Goal: Find specific page/section: Find specific page/section

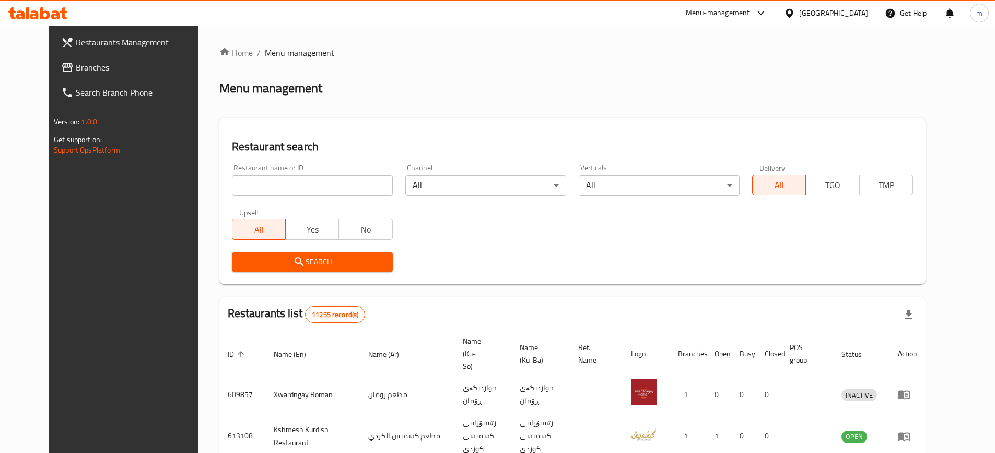
click at [76, 67] on span "Branches" at bounding box center [141, 67] width 131 height 13
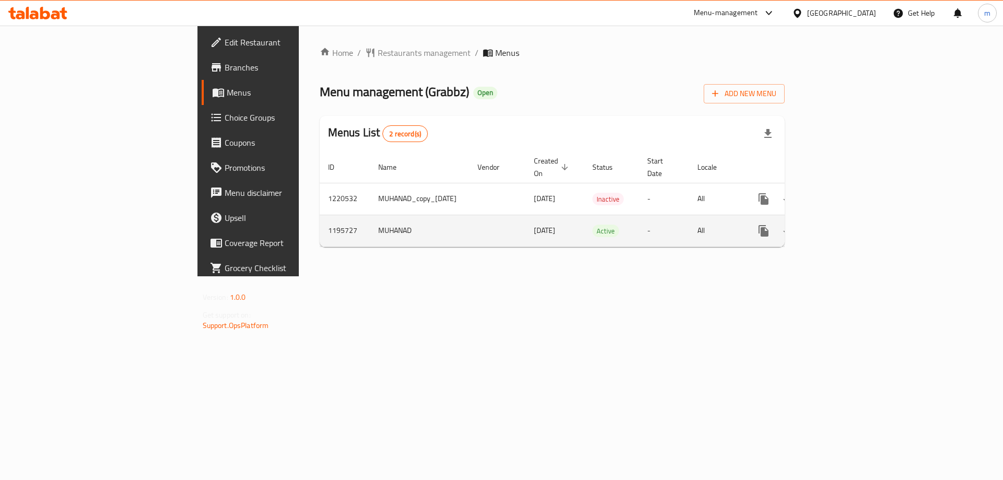
click at [851, 218] on link "enhanced table" at bounding box center [838, 230] width 25 height 25
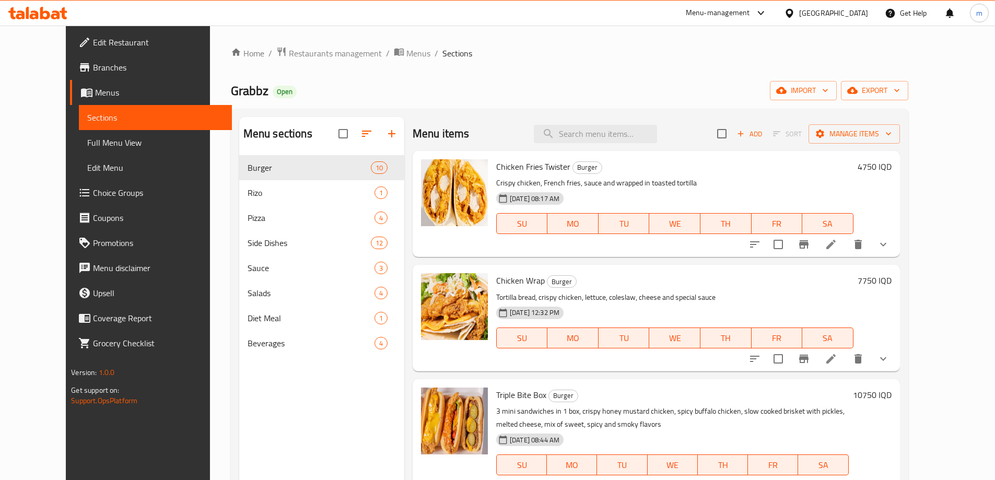
click at [353, 94] on div "Grabbz Open import export" at bounding box center [569, 90] width 677 height 19
click at [100, 144] on span "Full Menu View" at bounding box center [155, 142] width 136 height 13
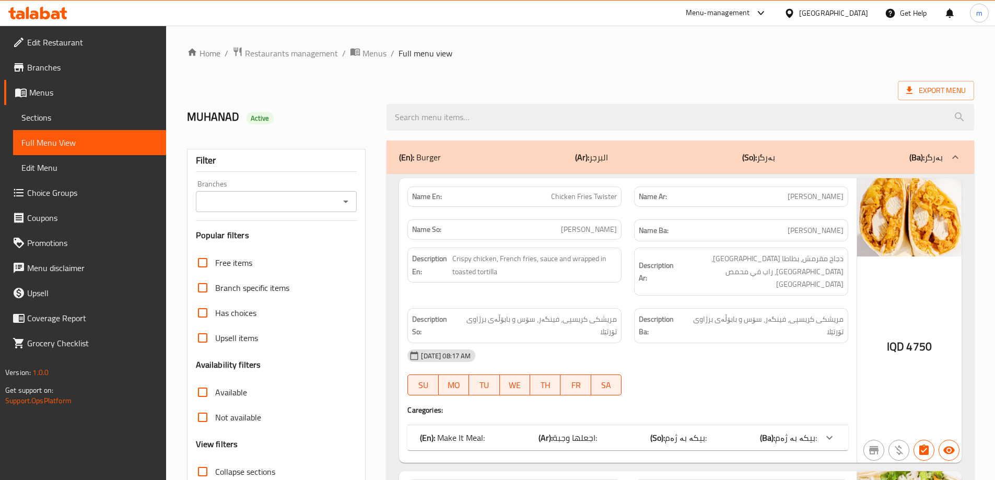
click at [349, 202] on icon "Open" at bounding box center [346, 201] width 13 height 13
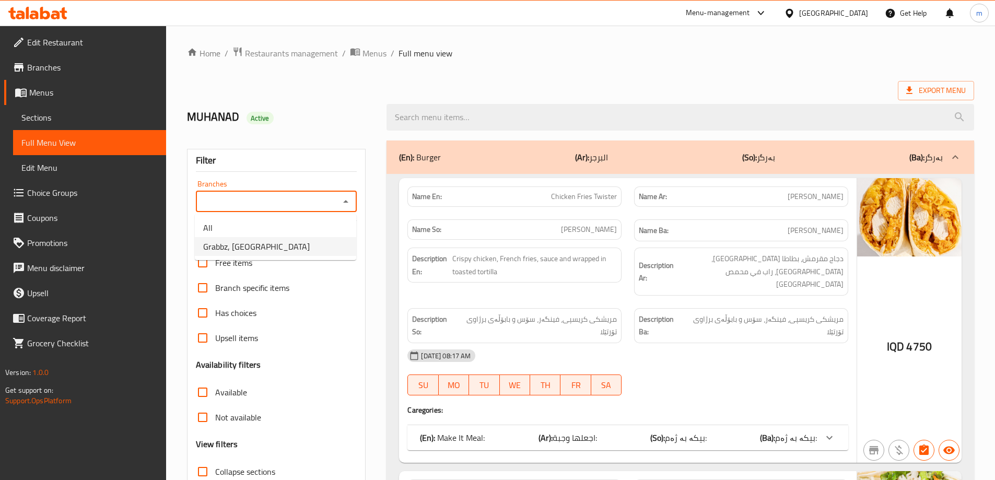
click at [305, 248] on li "Grabbz, Suli Heights" at bounding box center [275, 246] width 161 height 19
type input "Grabbz, Suli Heights"
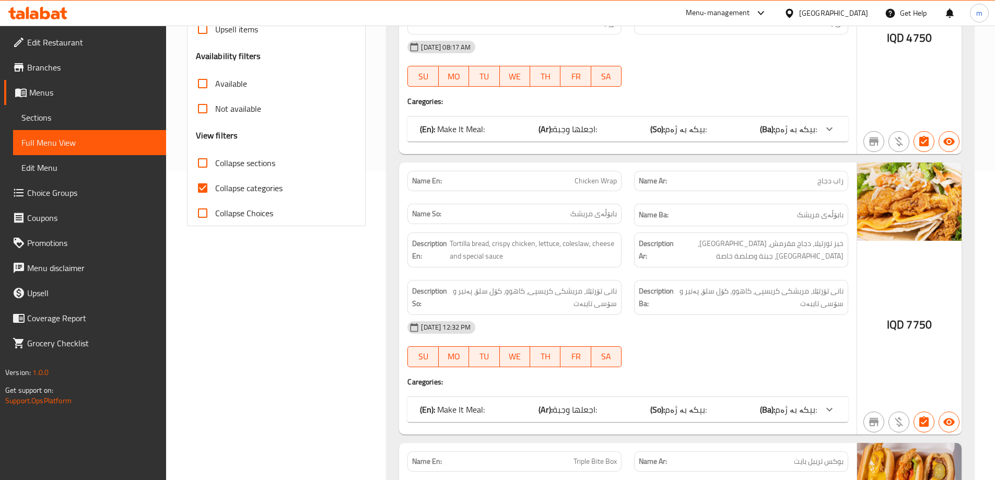
scroll to position [313, 0]
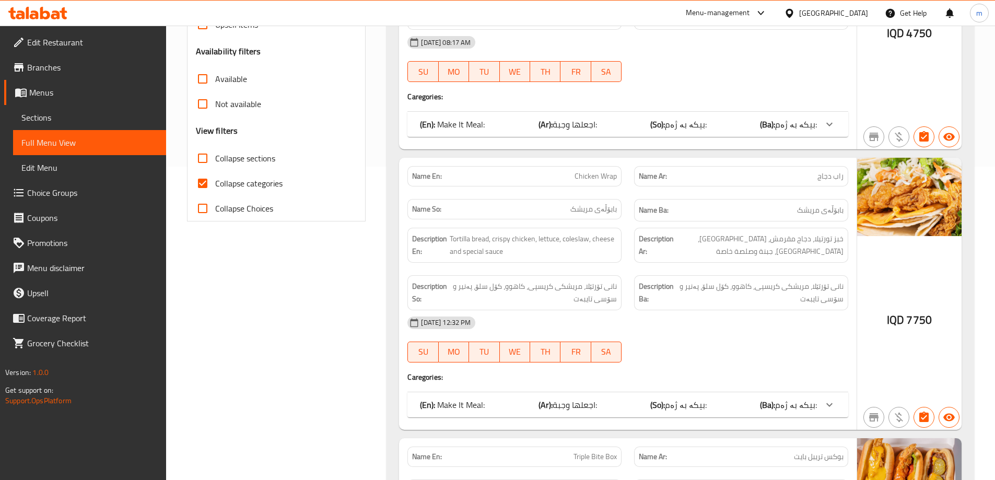
click at [202, 184] on input "Collapse categories" at bounding box center [202, 183] width 25 height 25
checkbox input "false"
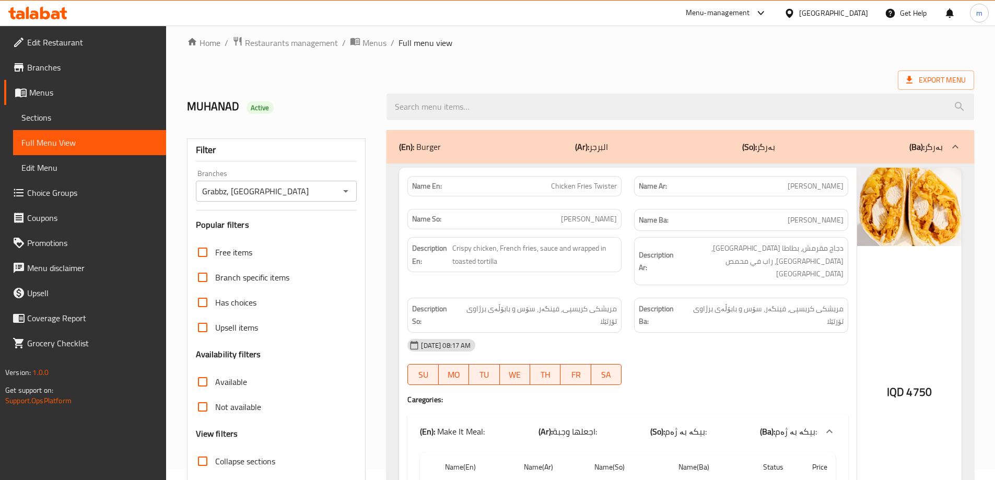
scroll to position [0, 0]
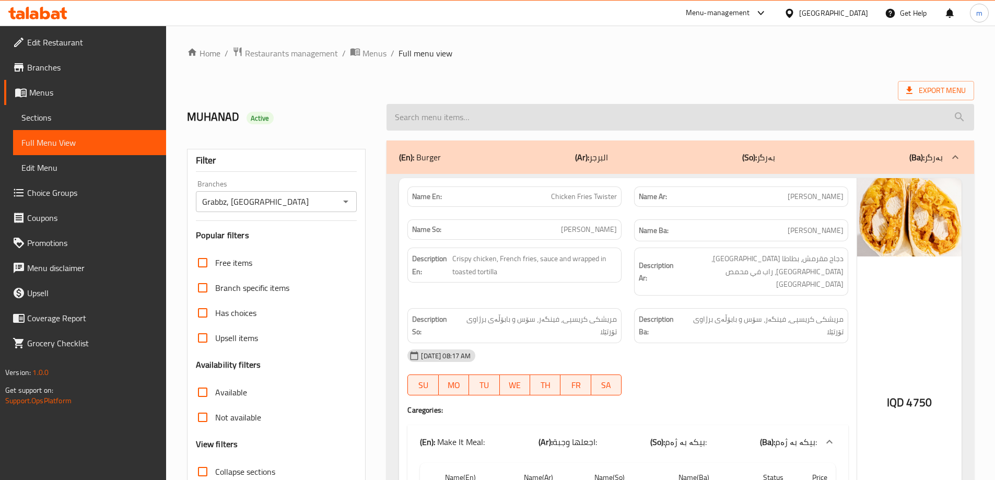
click at [466, 119] on input "search" at bounding box center [681, 117] width 588 height 27
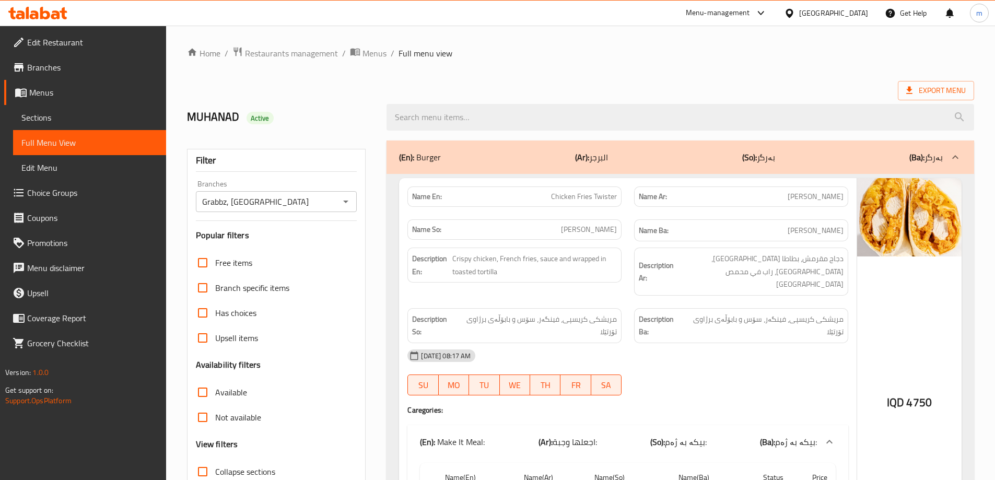
paste input "Avocado Salad"
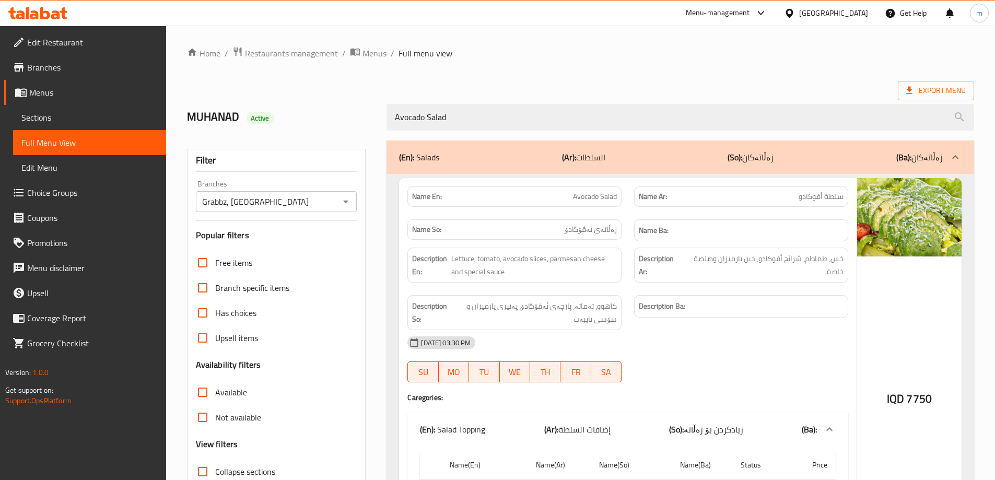
type input "Avocado Salad"
click at [340, 204] on icon "Open" at bounding box center [346, 201] width 13 height 13
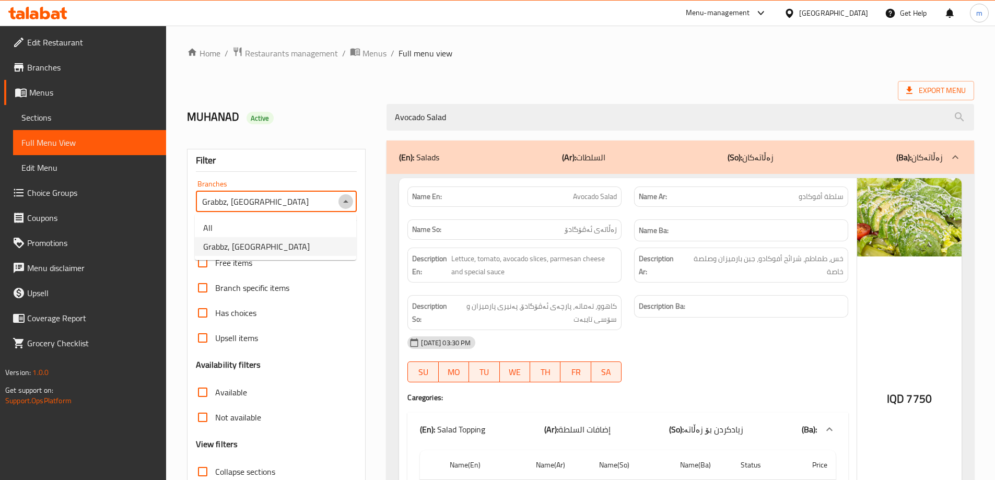
click at [347, 198] on icon "Close" at bounding box center [346, 201] width 13 height 13
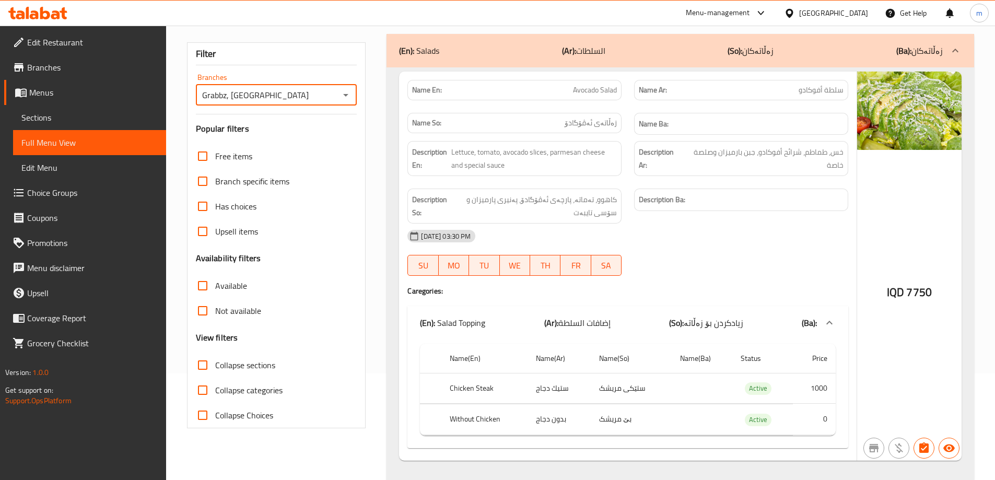
scroll to position [129, 0]
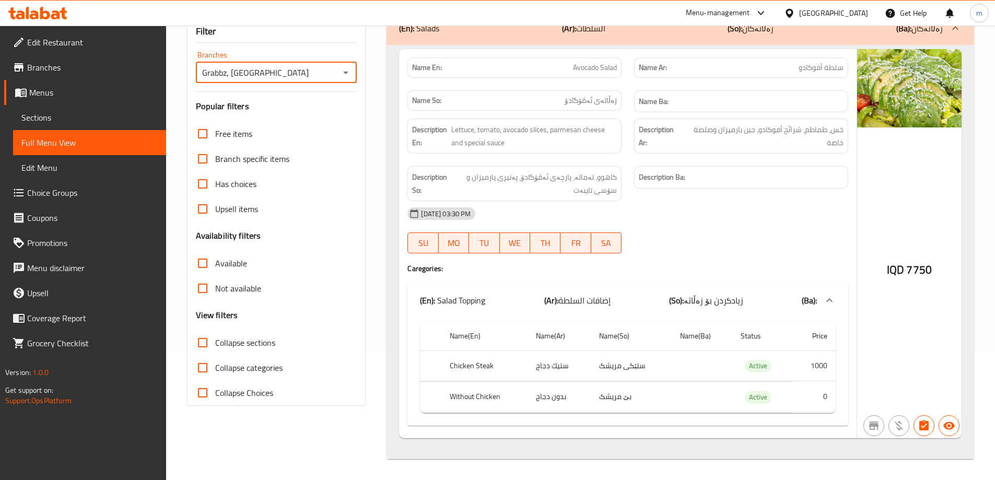
click at [873, 305] on div "IQD 7750" at bounding box center [909, 243] width 104 height 389
